Goal: Task Accomplishment & Management: Use online tool/utility

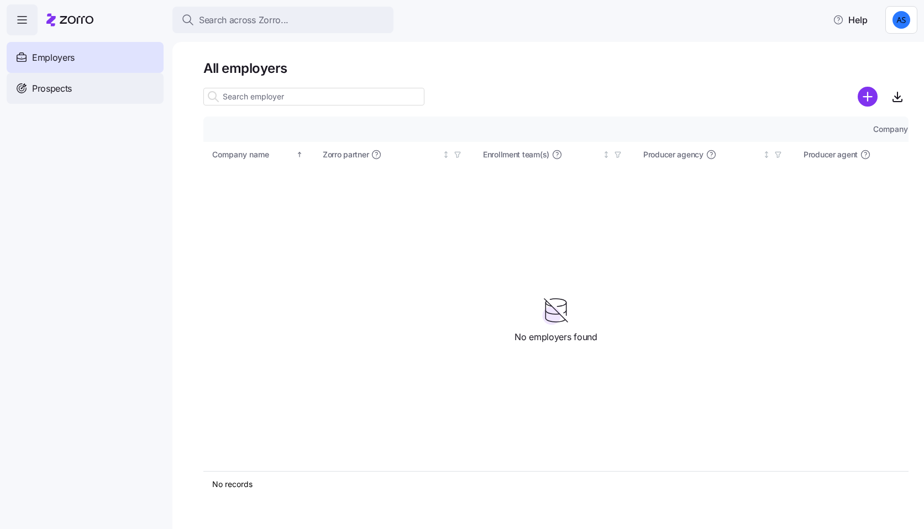
click at [82, 89] on div "Prospects" at bounding box center [85, 88] width 157 height 31
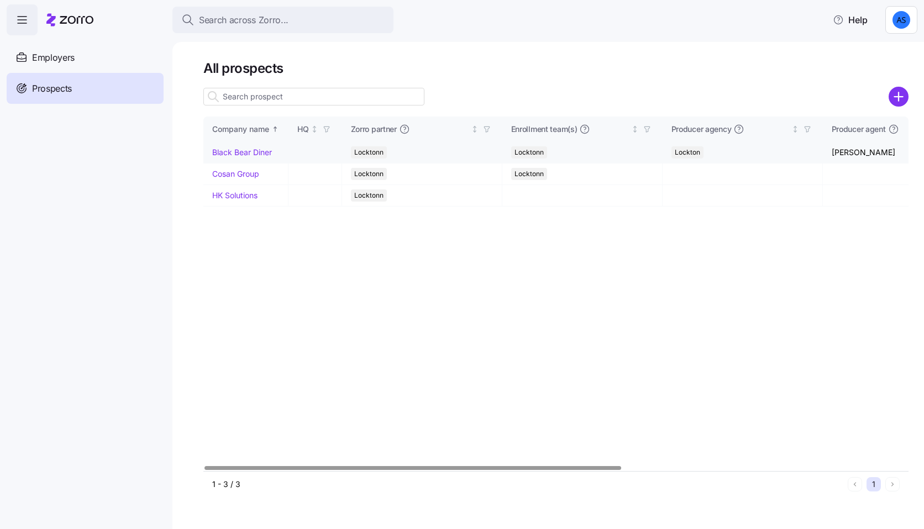
click at [252, 148] on link "Black Bear Diner" at bounding box center [242, 152] width 60 height 9
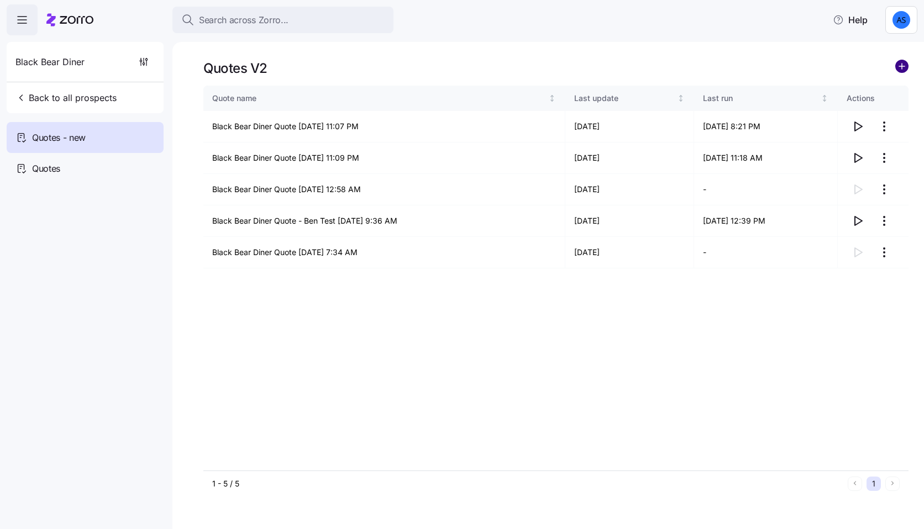
click at [899, 69] on circle "add icon" at bounding box center [902, 66] width 12 height 12
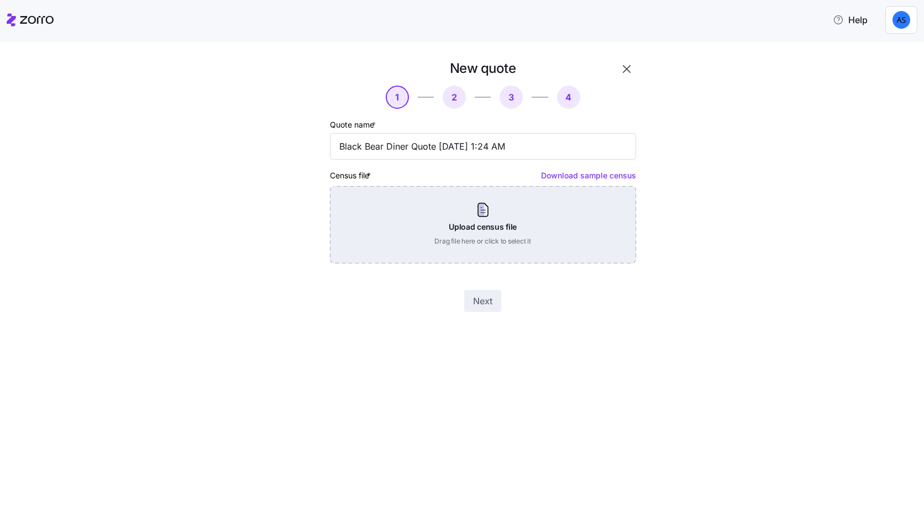
click at [557, 227] on div "Upload census file Drag file here or click to select it" at bounding box center [483, 224] width 306 height 77
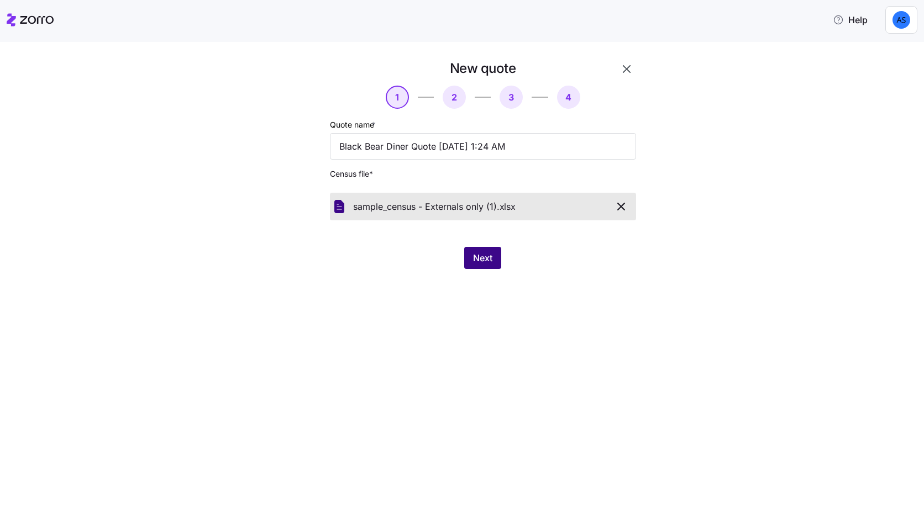
click at [464, 250] on button "Next" at bounding box center [482, 258] width 37 height 22
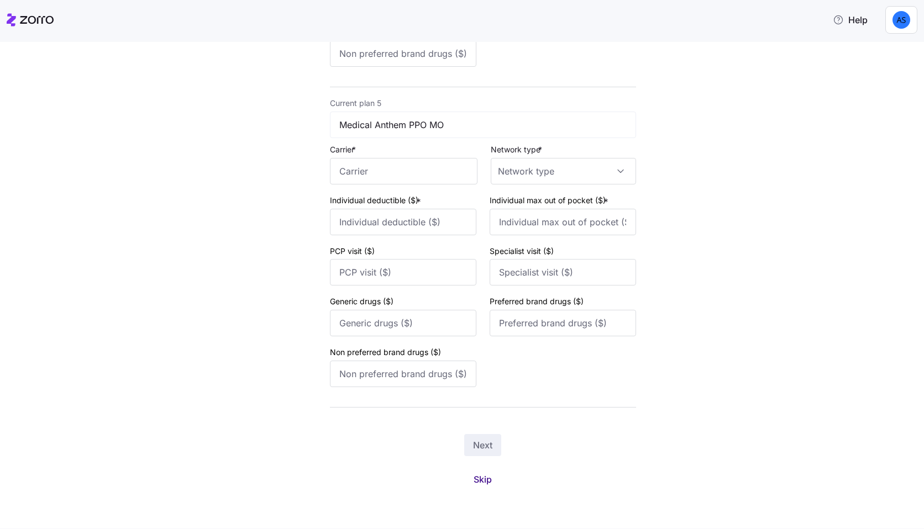
click at [486, 482] on span "Skip" at bounding box center [483, 479] width 18 height 13
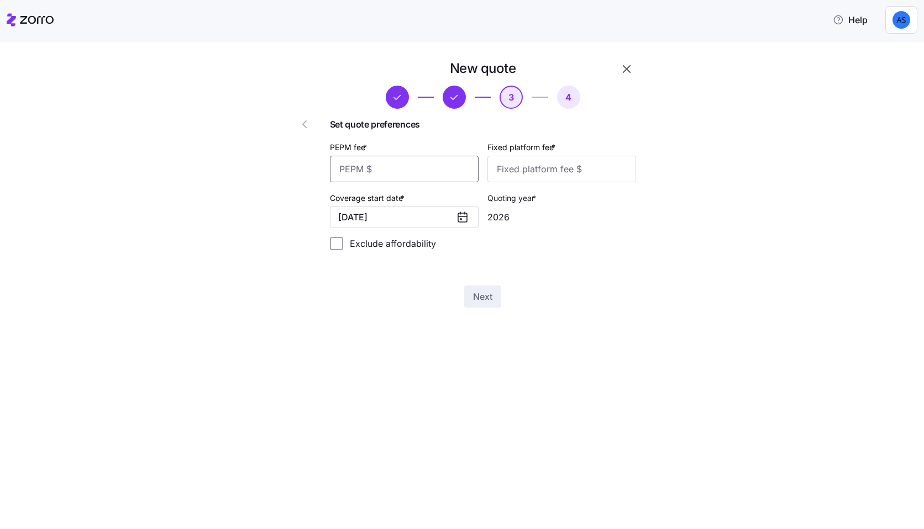
click at [450, 174] on input "PEPM fee *" at bounding box center [404, 169] width 149 height 27
type input "50"
click at [425, 169] on input "50" at bounding box center [404, 169] width 149 height 27
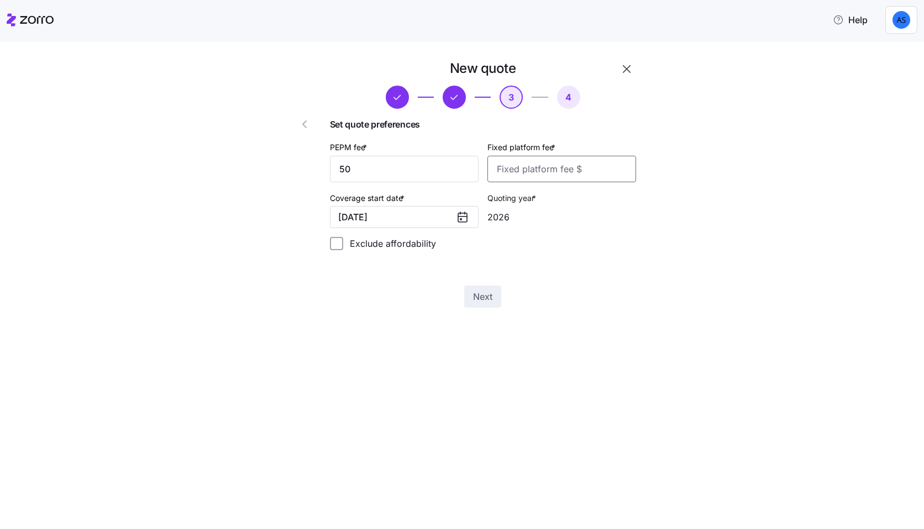
click at [490, 171] on input "Fixed platform fee *" at bounding box center [561, 169] width 149 height 27
type input "200"
click at [500, 299] on button "Next" at bounding box center [482, 297] width 37 height 22
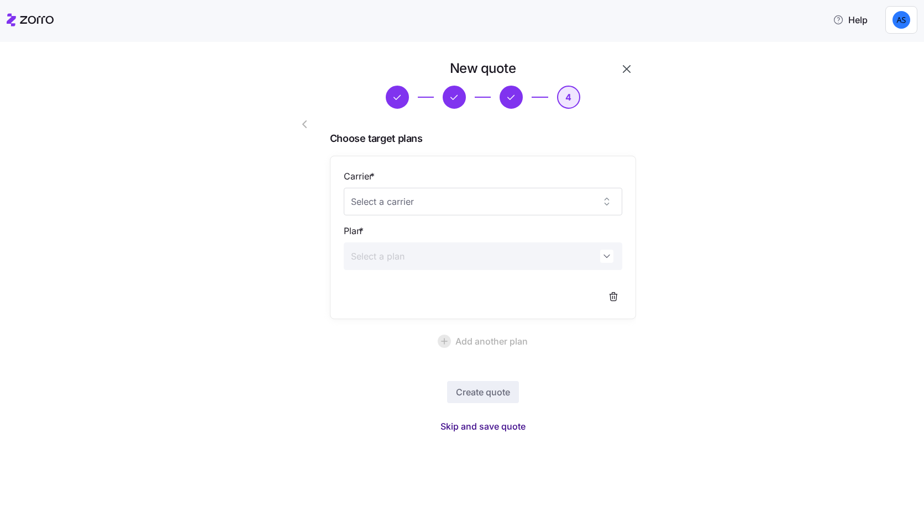
click at [501, 428] on span "Skip and save quote" at bounding box center [482, 426] width 85 height 13
click at [628, 69] on icon "button" at bounding box center [626, 68] width 13 height 13
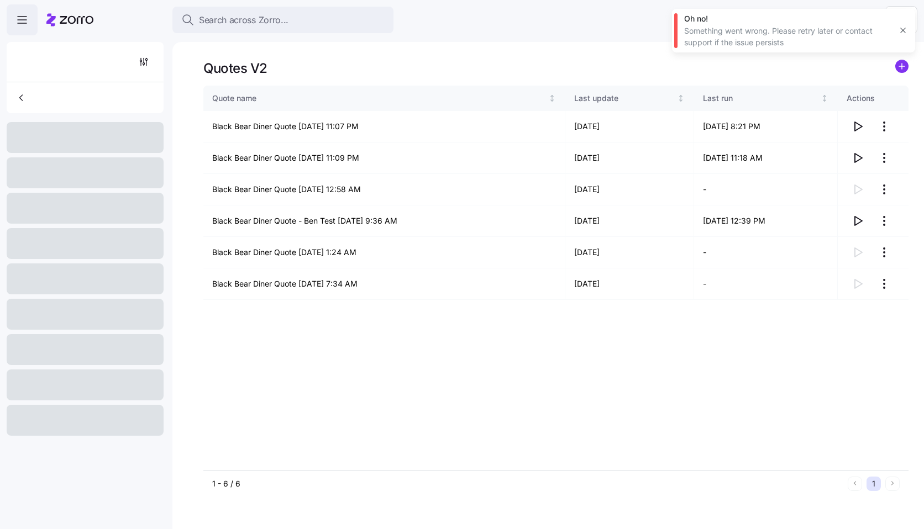
click at [899, 30] on icon "button" at bounding box center [903, 30] width 9 height 9
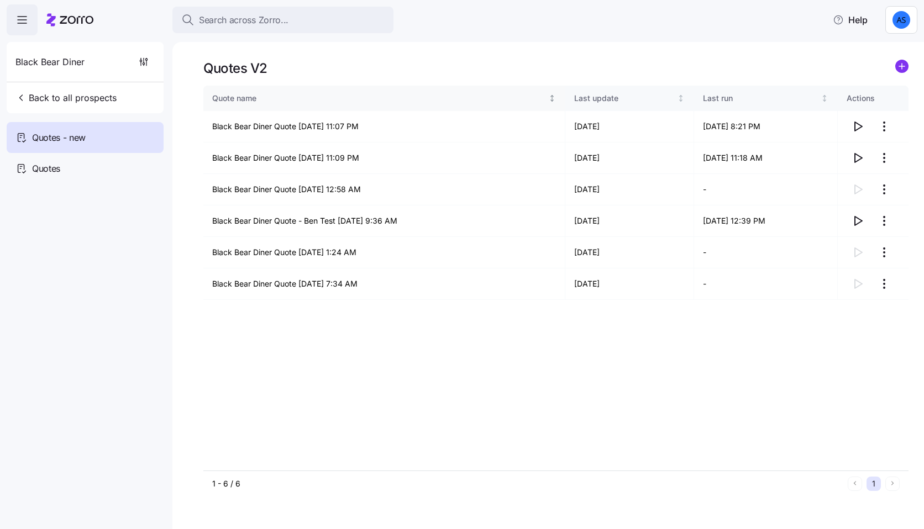
click at [548, 97] on icon "Not sorted" at bounding box center [552, 99] width 8 height 8
click at [548, 97] on icon "Sorted ascending" at bounding box center [552, 99] width 8 height 8
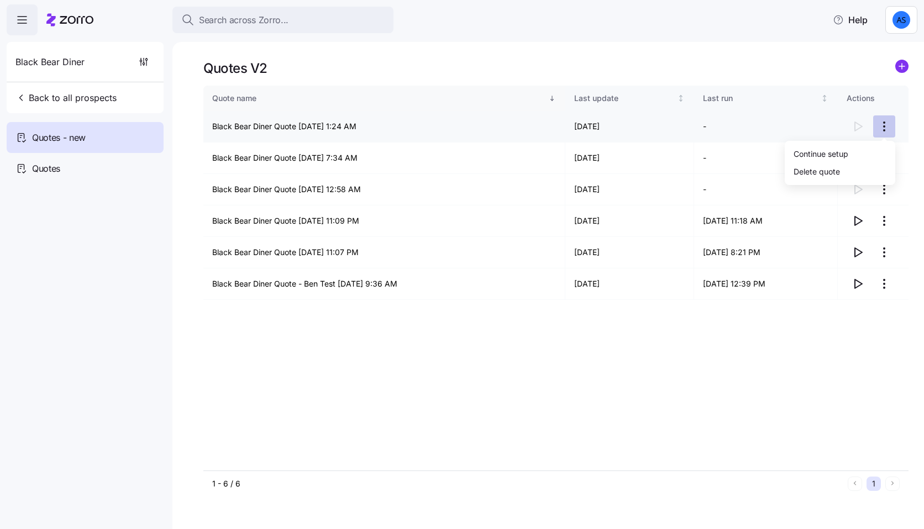
click at [886, 126] on html "Search across Zorro... Help Black Bear Diner Back to all prospects Quotes - new…" at bounding box center [462, 261] width 924 height 523
click at [839, 175] on div "Delete quote" at bounding box center [817, 171] width 46 height 12
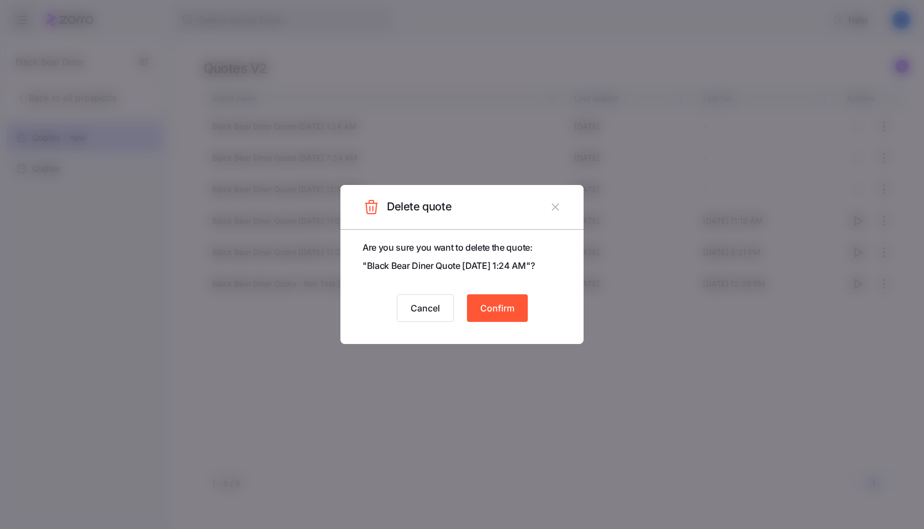
click at [500, 322] on div "Are you sure you want to delete the quote: " Black Bear Diner Quote [DATE] 1:24…" at bounding box center [461, 287] width 243 height 116
click at [496, 311] on span "Confirm" at bounding box center [497, 308] width 34 height 13
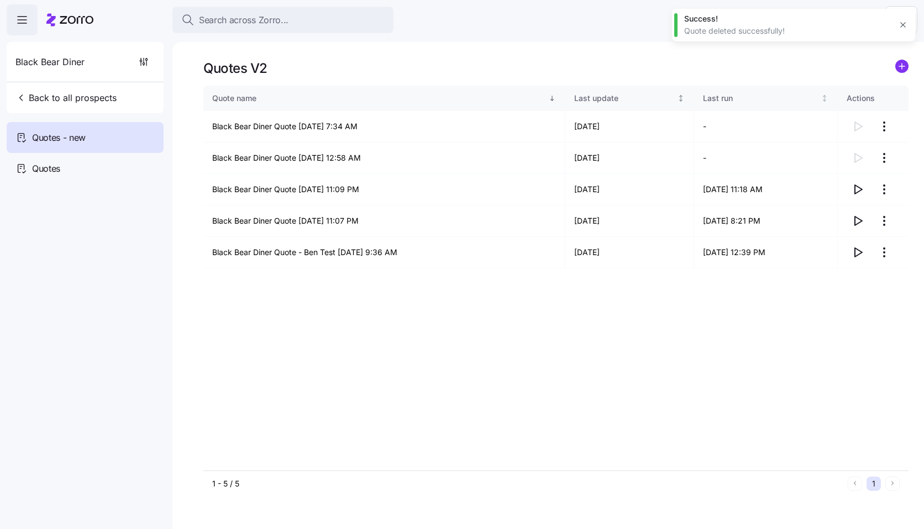
click at [680, 100] on icon "Not sorted" at bounding box center [681, 100] width 3 height 1
click at [677, 100] on icon "Sorted descending" at bounding box center [681, 99] width 8 height 8
click at [677, 100] on icon "Sorted ascending" at bounding box center [681, 99] width 8 height 8
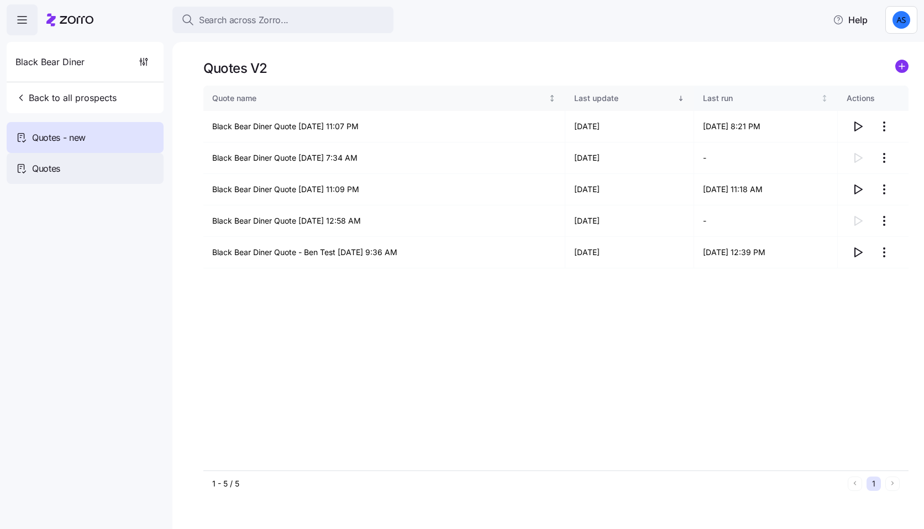
click at [123, 155] on div "Quotes" at bounding box center [85, 168] width 157 height 31
